Goal: Check status

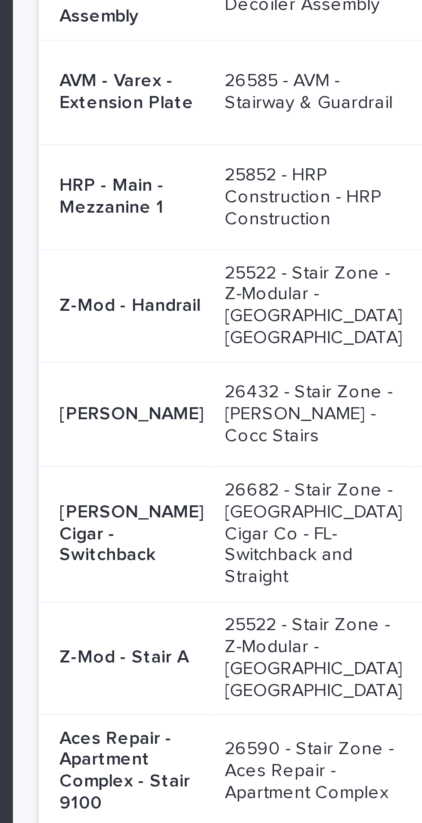
click at [167, 359] on p "[PERSON_NAME]" at bounding box center [182, 355] width 48 height 7
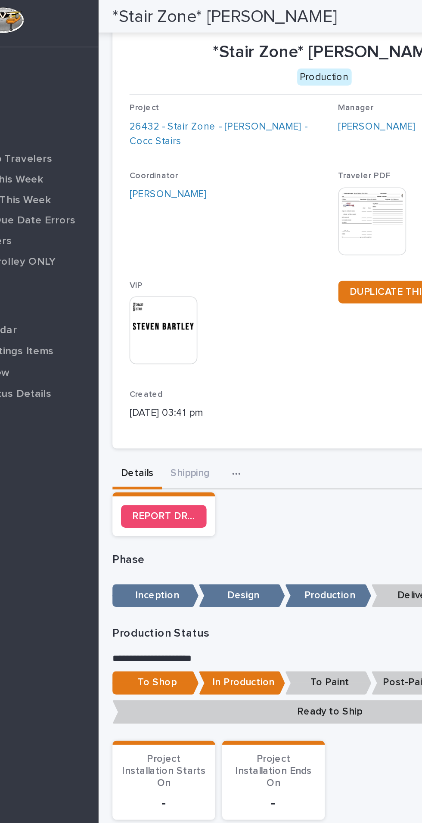
scroll to position [15, 0]
